Goal: Information Seeking & Learning: Learn about a topic

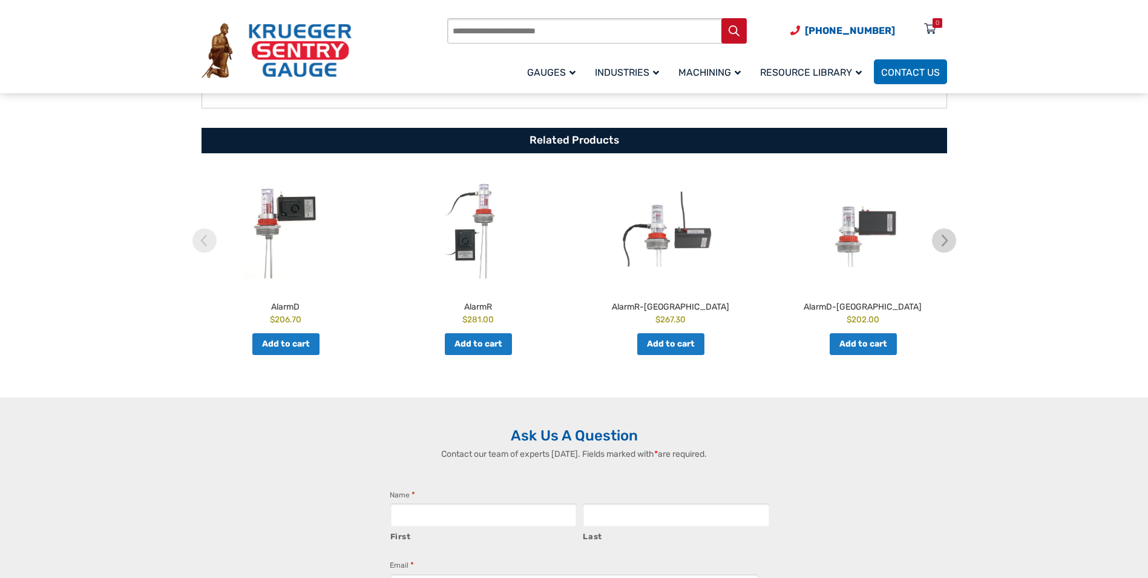
scroll to position [303, 0]
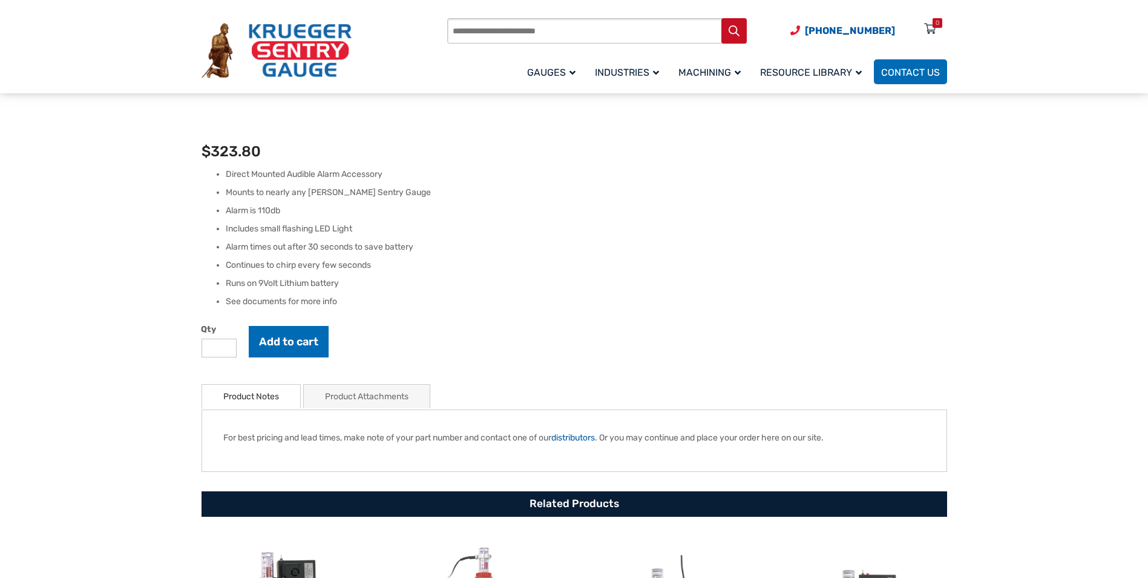
click at [378, 400] on link "Product Attachments" at bounding box center [367, 396] width 84 height 24
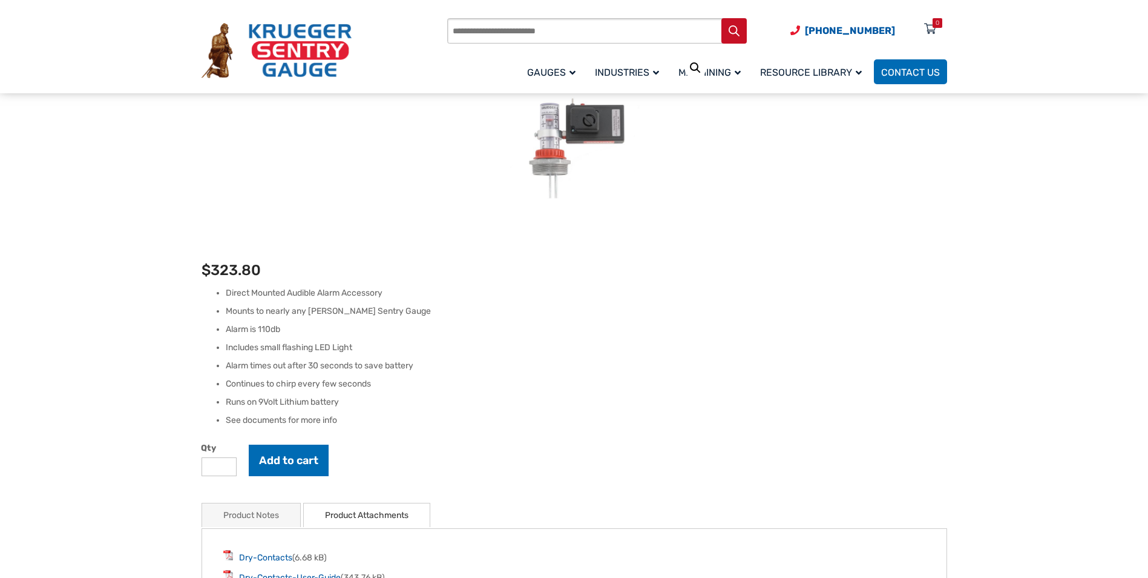
scroll to position [0, 0]
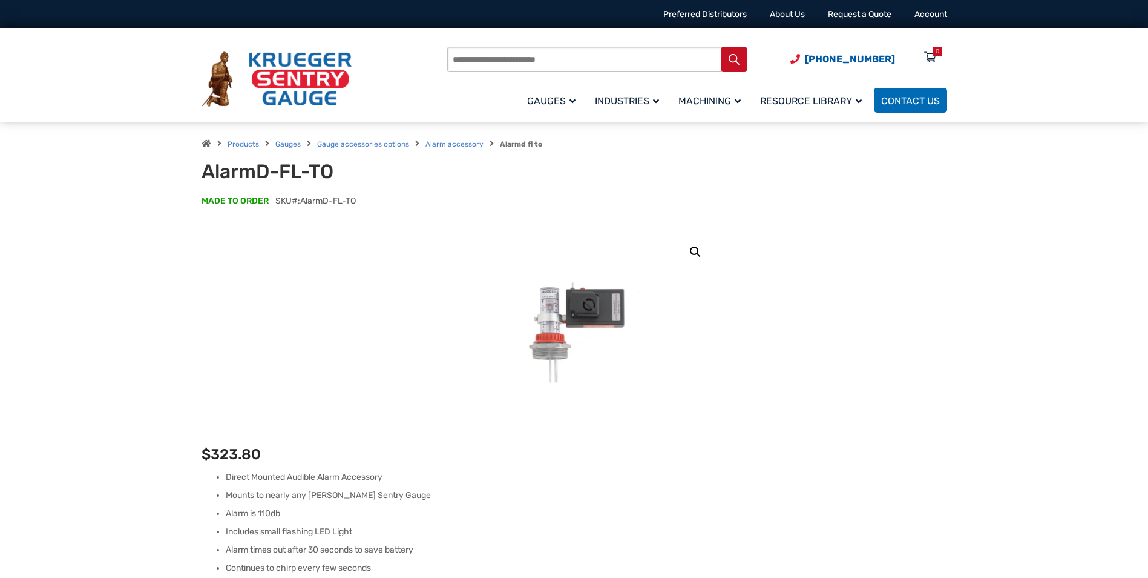
click at [693, 245] on link "🔍" at bounding box center [696, 252] width 22 height 22
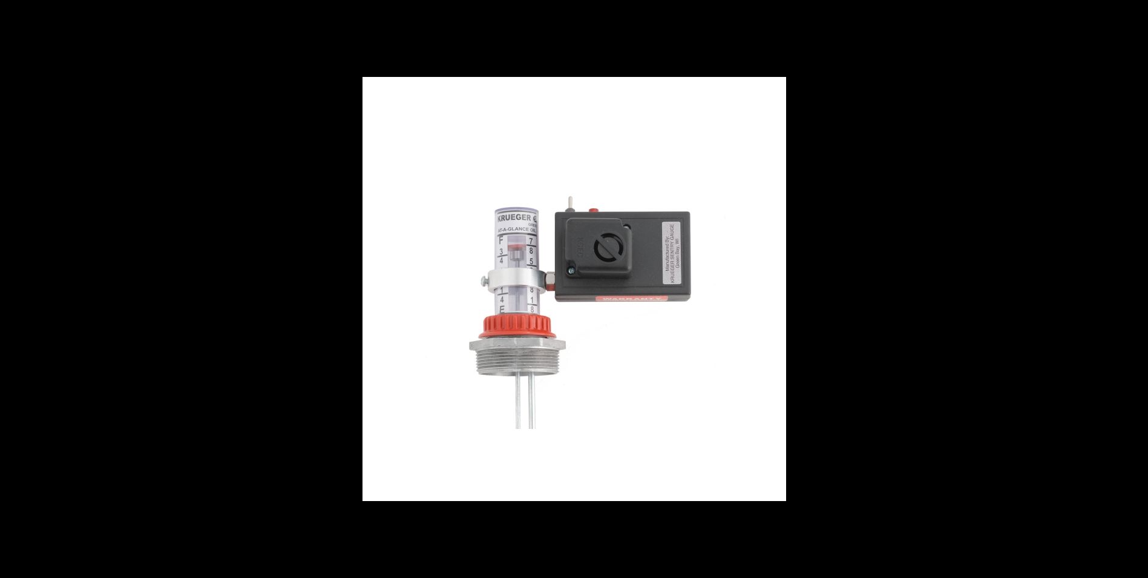
click at [1136, 19] on button "Close (Esc)" at bounding box center [1135, 13] width 27 height 27
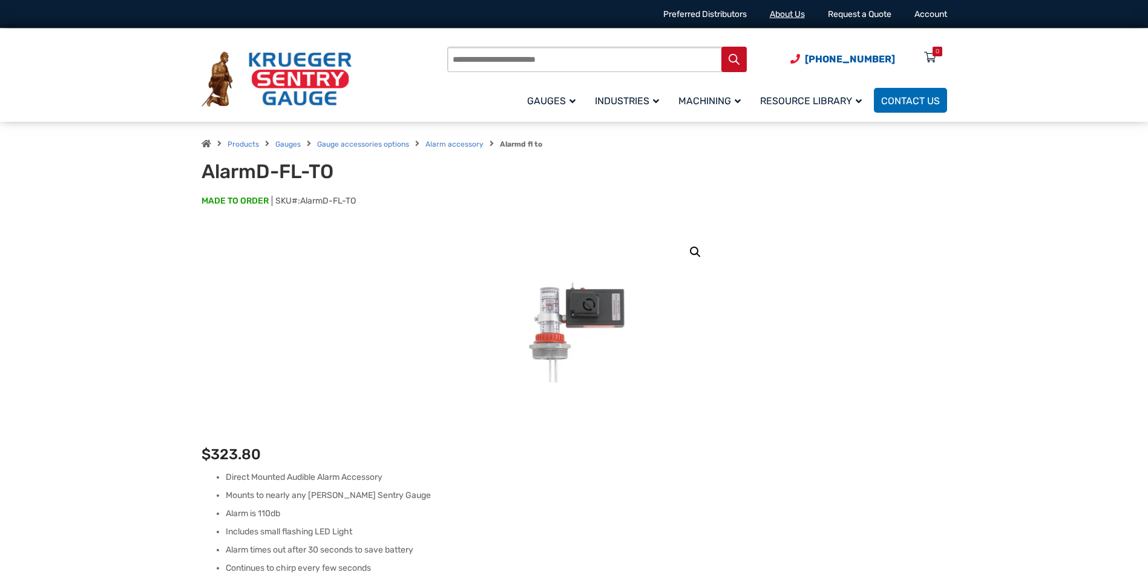
click at [781, 18] on link "About Us" at bounding box center [787, 14] width 35 height 10
